Goal: Find specific page/section: Find specific page/section

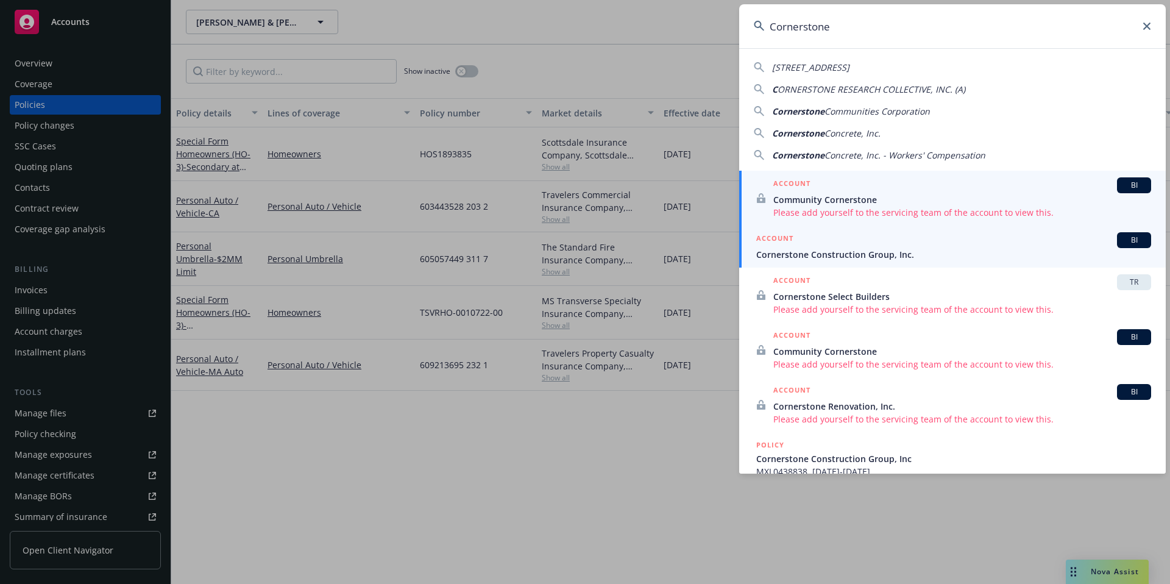
type input "Cornerstone"
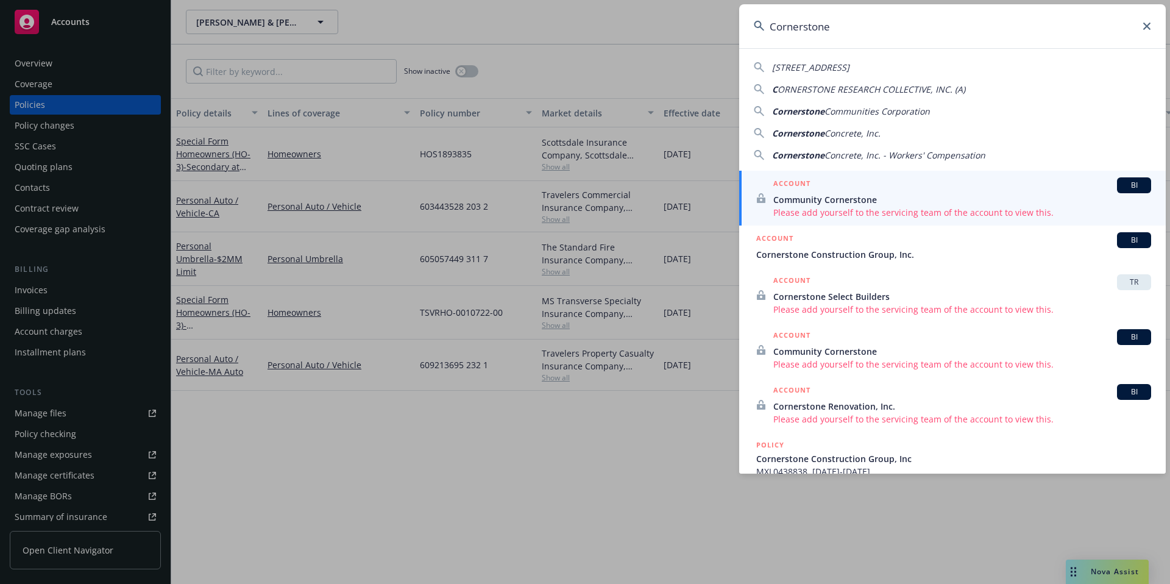
drag, startPoint x: 866, startPoint y: 245, endPoint x: 873, endPoint y: 227, distance: 18.9
click at [866, 244] on div "ACCOUNT BI" at bounding box center [953, 240] width 395 height 16
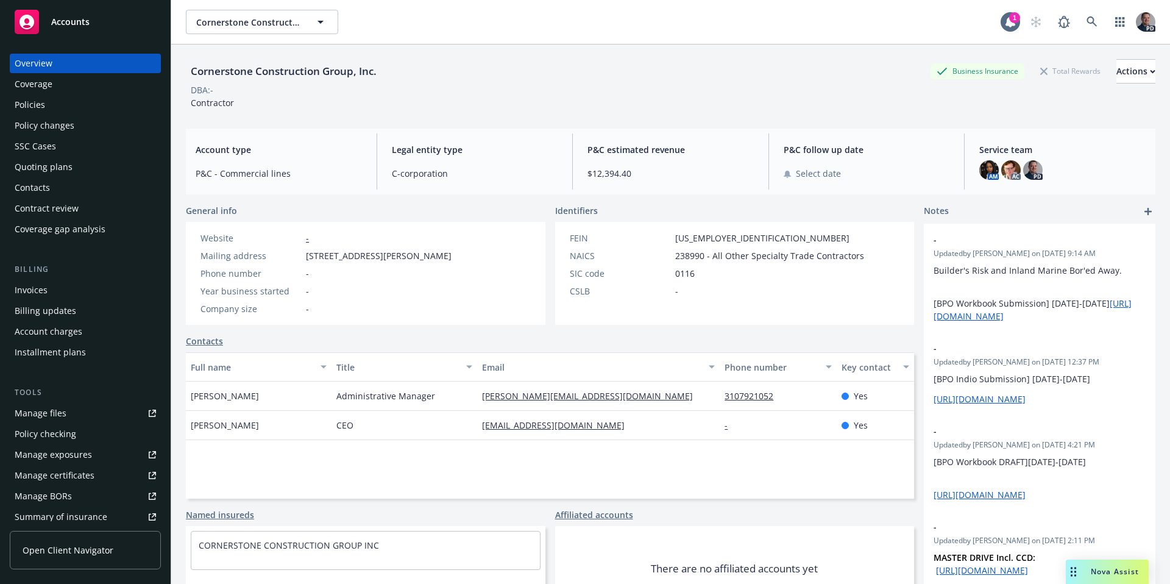
click at [46, 108] on div "Policies" at bounding box center [85, 104] width 141 height 19
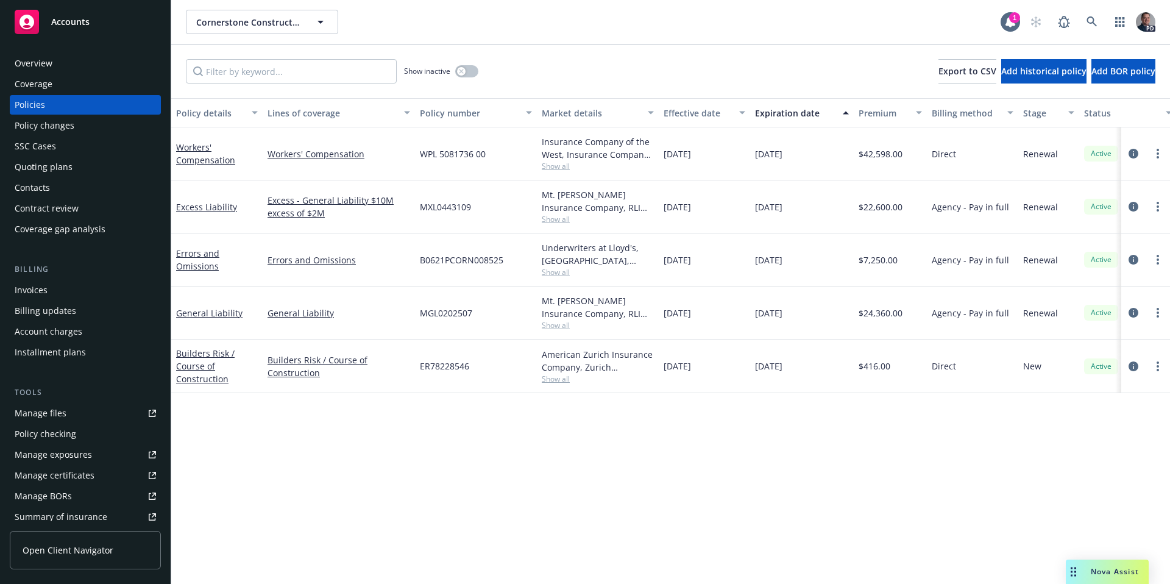
click at [69, 66] on div "Overview" at bounding box center [85, 63] width 141 height 19
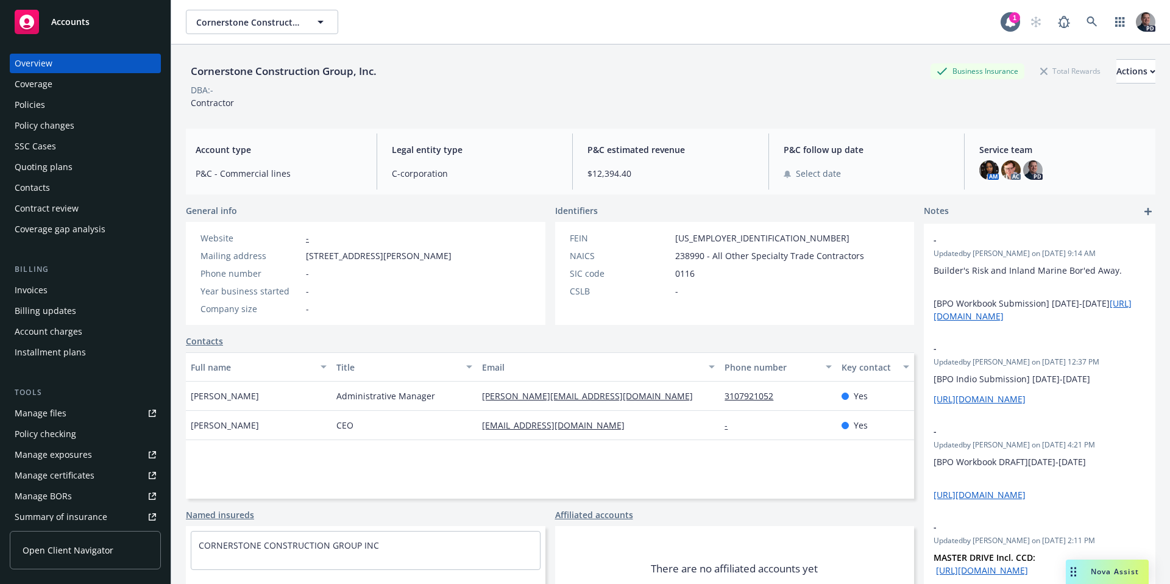
click at [94, 103] on div "Policies" at bounding box center [85, 104] width 141 height 19
